Goal: Information Seeking & Learning: Learn about a topic

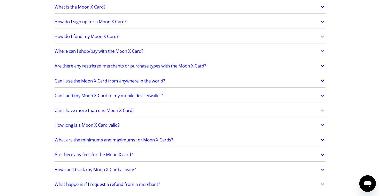
scroll to position [401, 0]
click at [127, 68] on h2 "Are there any restricted merchants or purchase types with the Moon X Card?" at bounding box center [129, 65] width 151 height 5
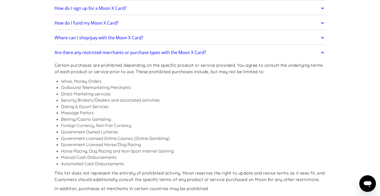
scroll to position [427, 0]
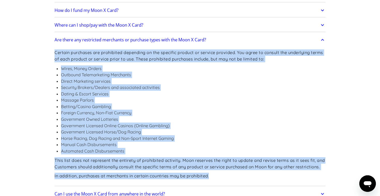
drag, startPoint x: 55, startPoint y: 52, endPoint x: 236, endPoint y: 176, distance: 219.9
click at [236, 176] on div "Certain purchases are prohibited depending on the specific product or service p…" at bounding box center [189, 114] width 271 height 139
copy div "Certain purchases are prohibited depending on the specific product or service p…"
click at [168, 94] on li "Dating & Escort Services" at bounding box center [193, 94] width 264 height 6
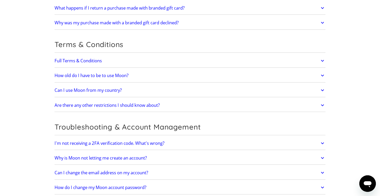
scroll to position [1252, 0]
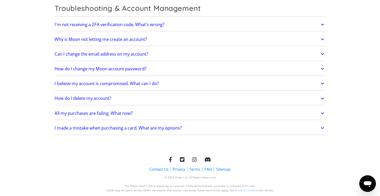
click at [224, 168] on link "Sitemap" at bounding box center [223, 168] width 14 height 5
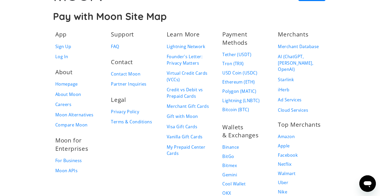
scroll to position [17, 0]
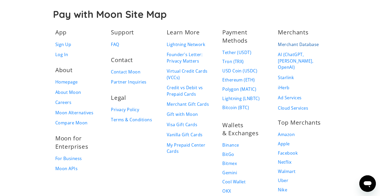
click at [303, 45] on link "Merchant Database" at bounding box center [298, 44] width 41 height 6
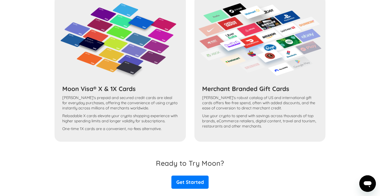
scroll to position [2795, 0]
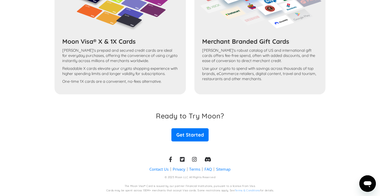
click at [208, 166] on link "FAQ" at bounding box center [207, 168] width 7 height 5
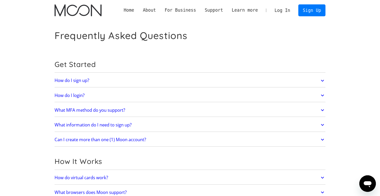
click at [150, 61] on h2 "Get Started" at bounding box center [189, 64] width 271 height 9
